Goal: Transaction & Acquisition: Purchase product/service

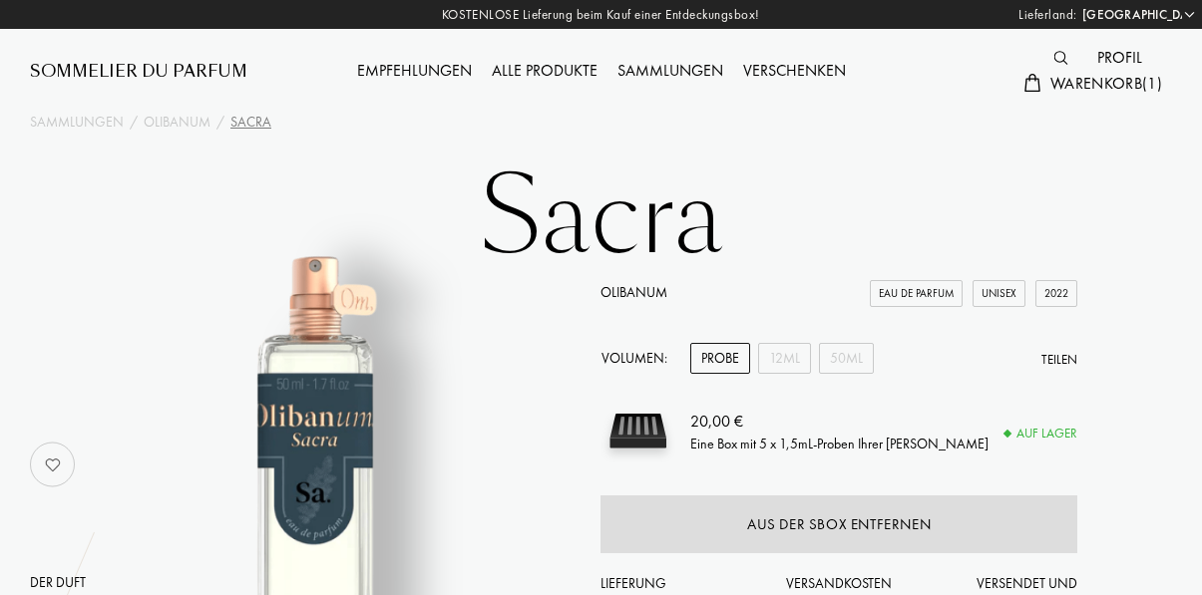
select select "DE"
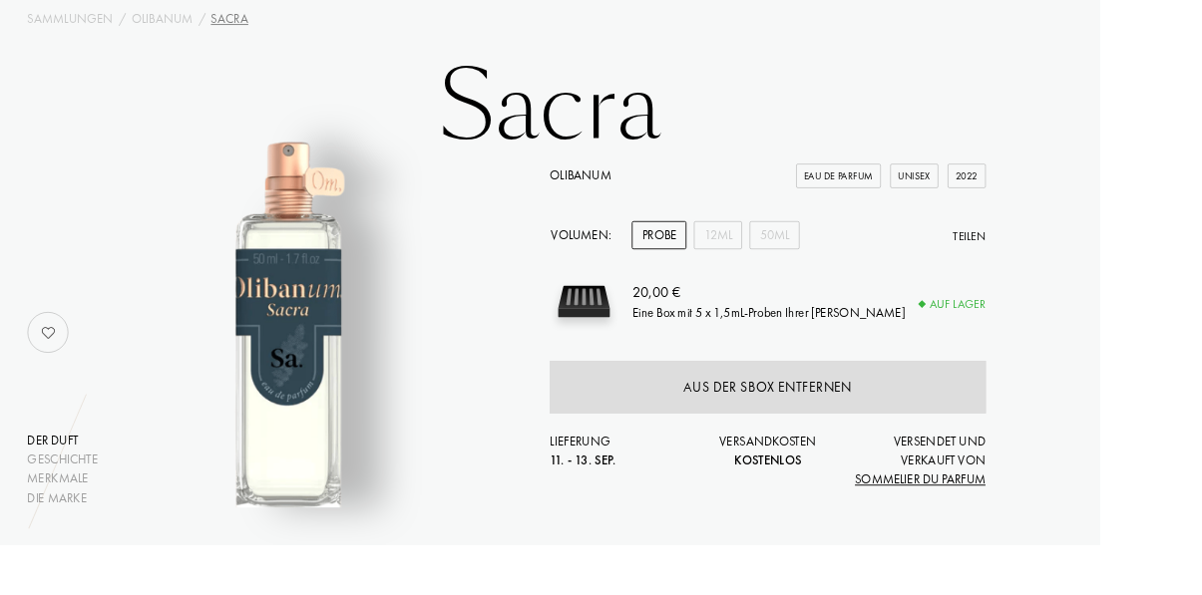
scroll to position [103, 0]
click at [846, 251] on div "50mL" at bounding box center [846, 255] width 55 height 31
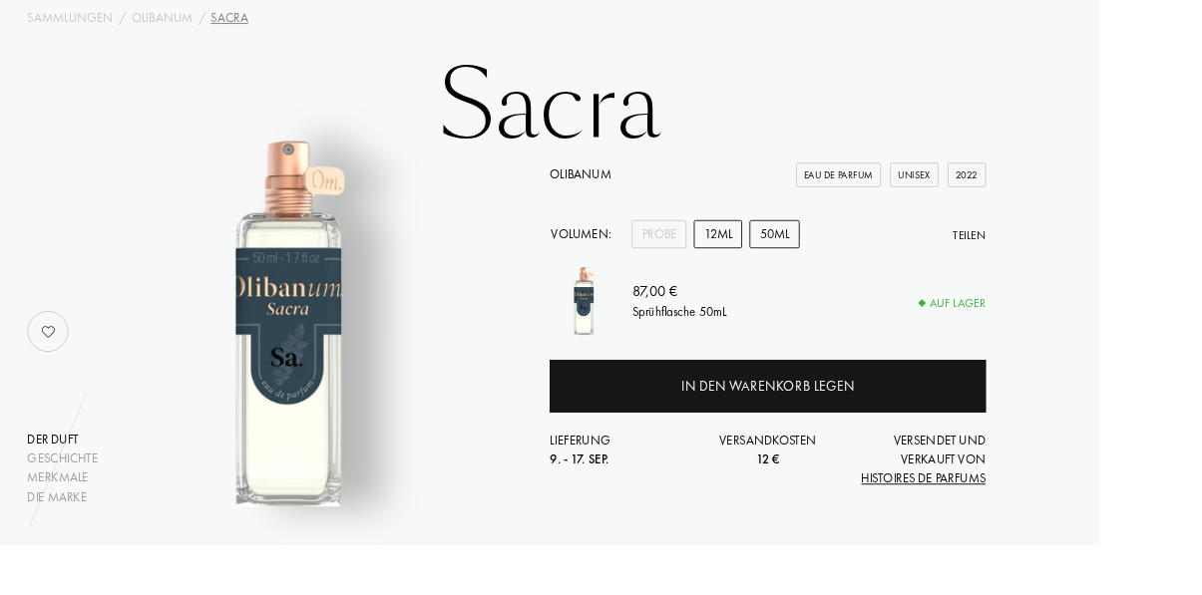
click at [794, 262] on div "12mL" at bounding box center [784, 255] width 53 height 31
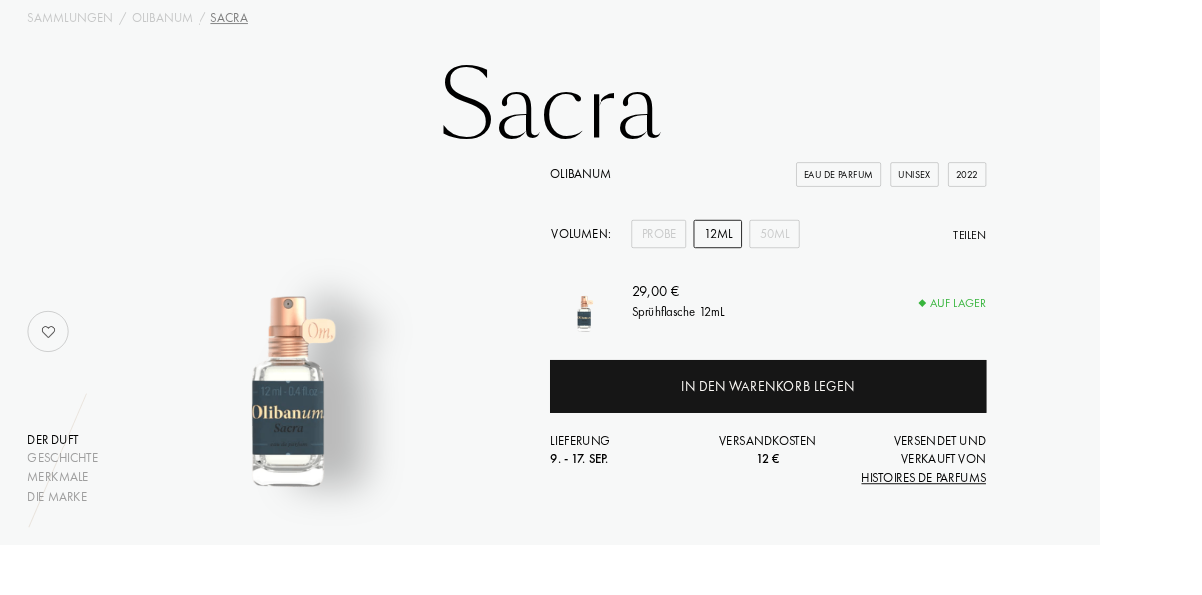
scroll to position [0, 0]
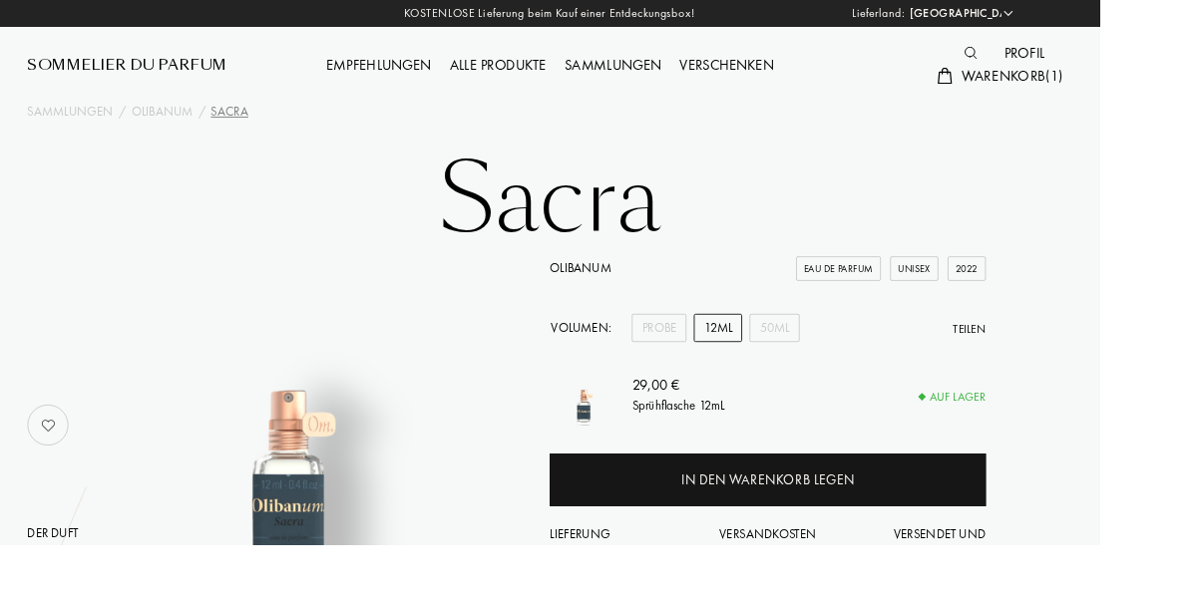
click at [1075, 48] on div at bounding box center [1065, 59] width 44 height 26
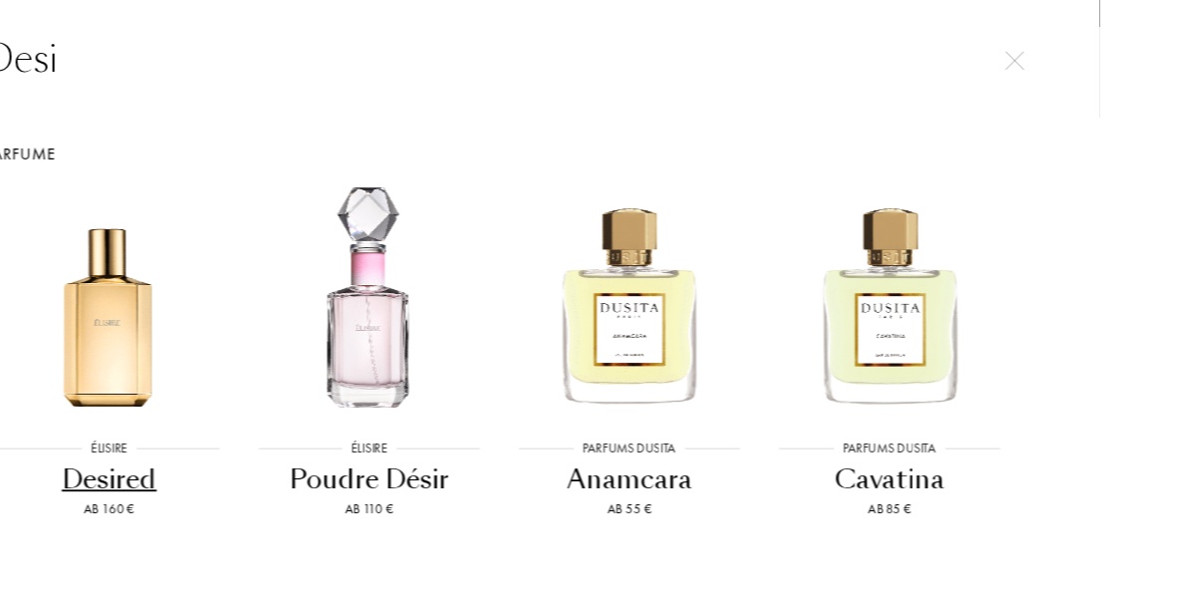
scroll to position [457, 0]
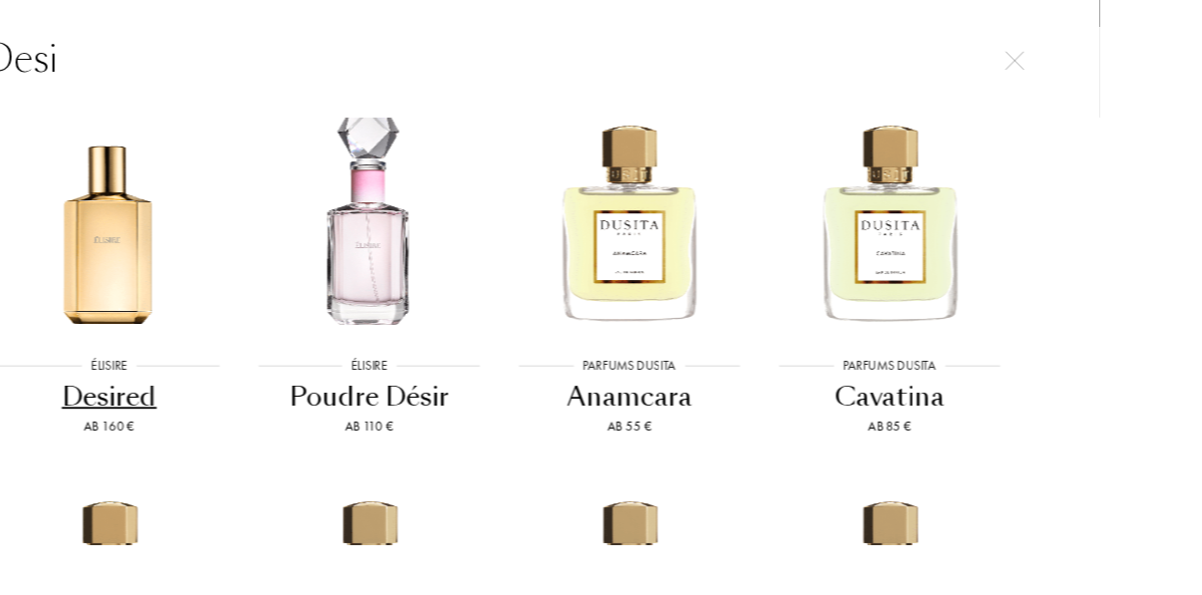
type input "Desi"
click at [247, 291] on img at bounding box center [119, 241] width 256 height 256
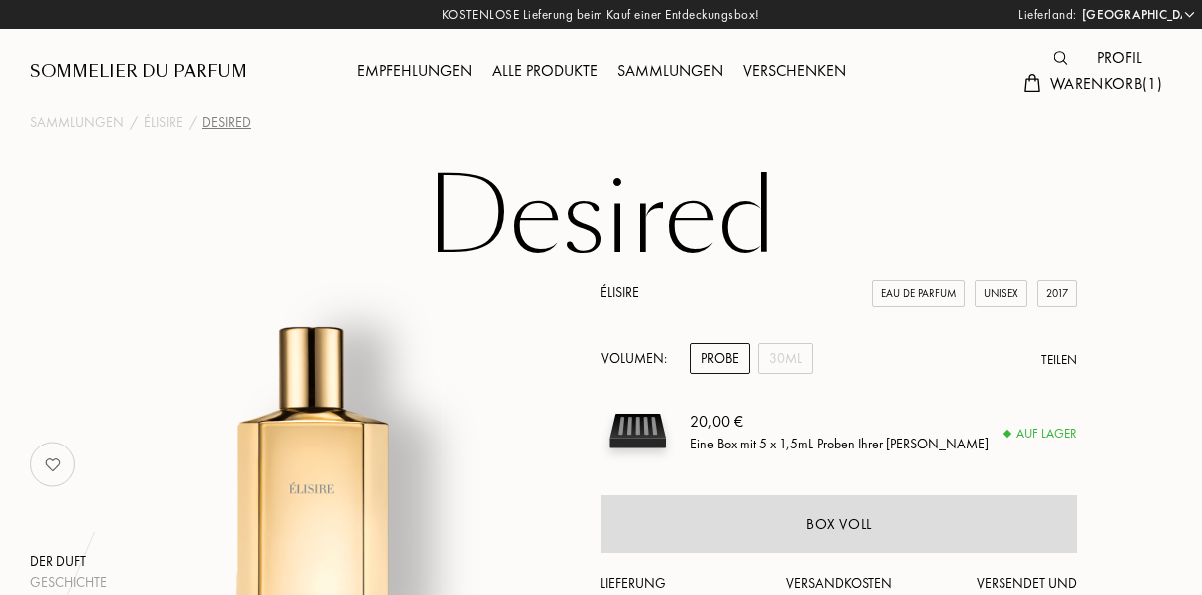
select select "DE"
